Goal: Task Accomplishment & Management: Manage account settings

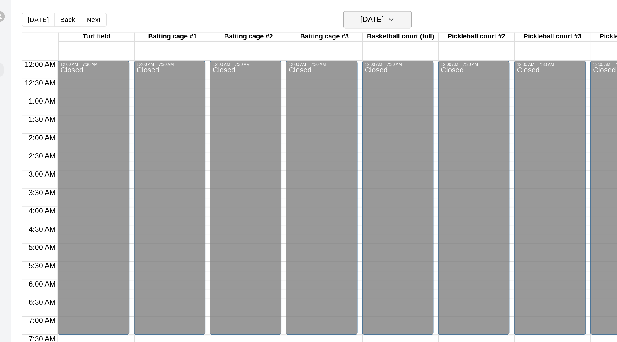
click at [310, 14] on button "[DATE]" at bounding box center [296, 12] width 43 height 11
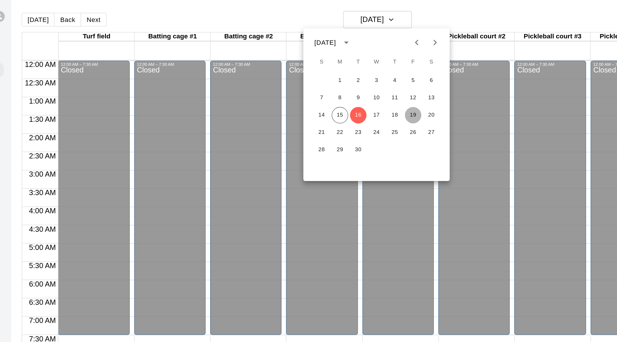
click at [321, 72] on button "19" at bounding box center [319, 73] width 10 height 10
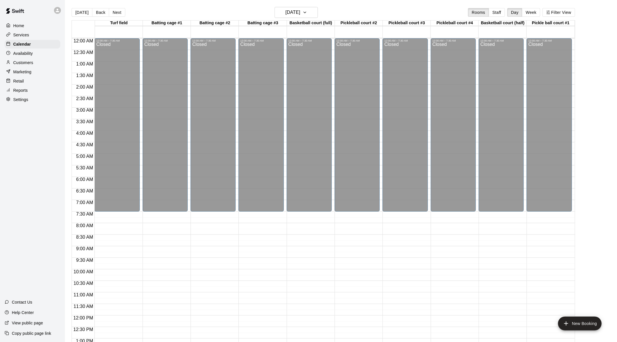
click at [27, 53] on p "Availability" at bounding box center [23, 54] width 20 height 6
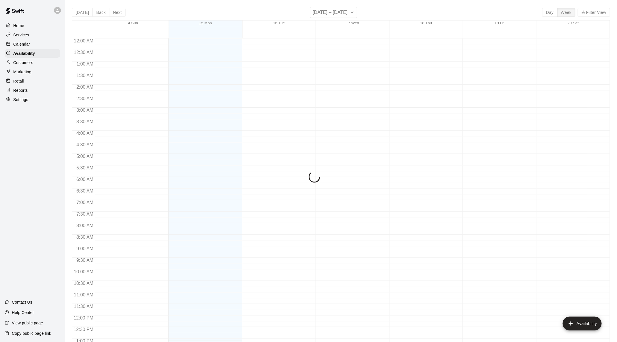
scroll to position [244, 0]
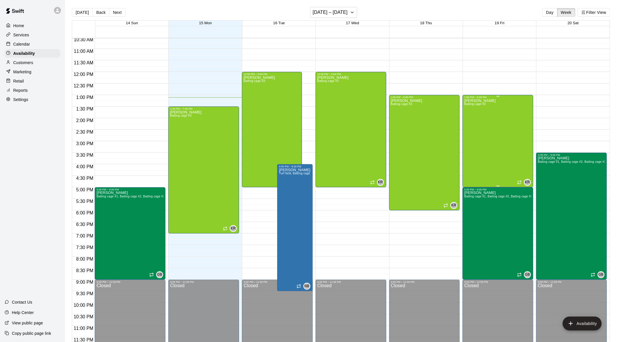
click at [489, 121] on div "[PERSON_NAME] Batting cage #3 KR" at bounding box center [497, 270] width 67 height 342
click at [468, 120] on icon "delete" at bounding box center [470, 118] width 7 height 7
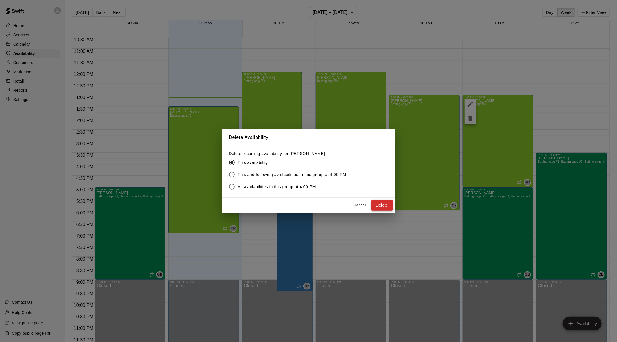
click at [389, 206] on button "Delete" at bounding box center [382, 205] width 22 height 11
